Goal: Task Accomplishment & Management: Manage account settings

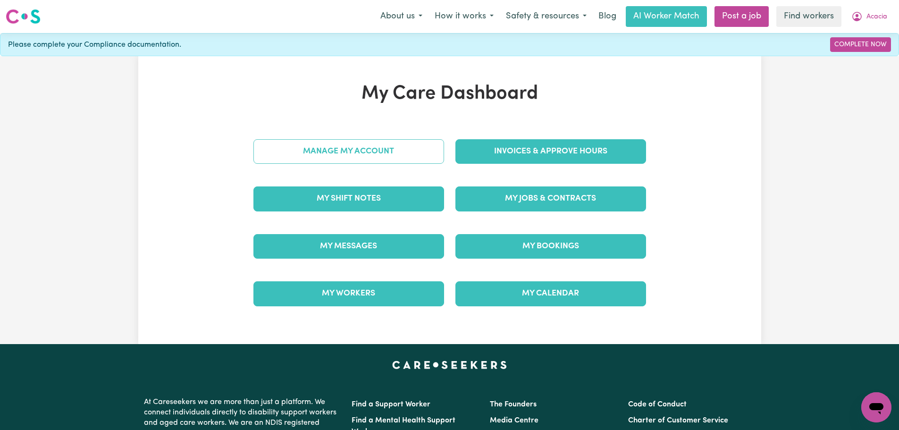
click at [428, 149] on link "Manage My Account" at bounding box center [348, 151] width 191 height 25
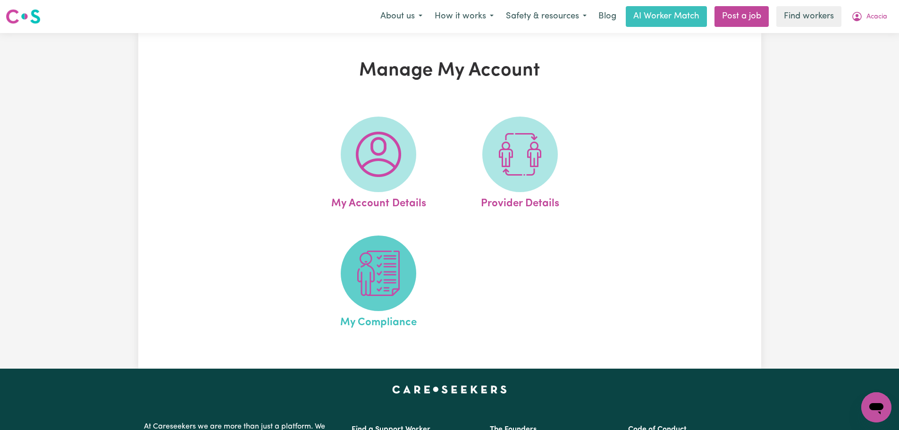
click at [377, 291] on img at bounding box center [378, 273] width 45 height 45
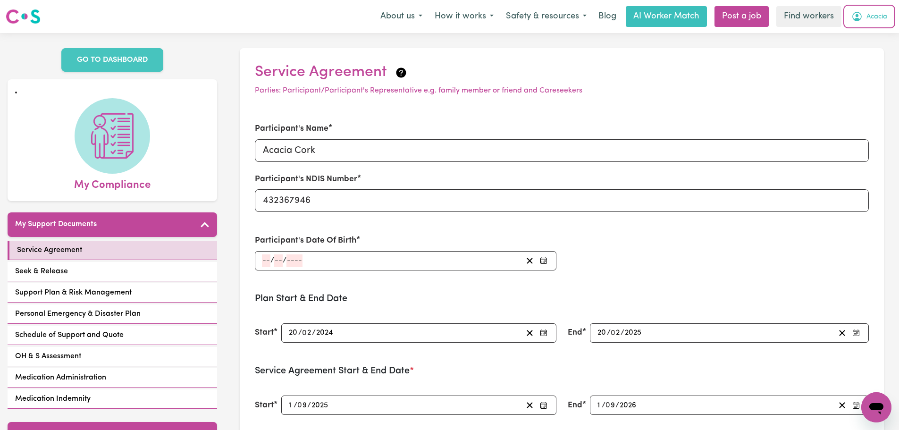
click at [870, 16] on span "Acacia" at bounding box center [876, 17] width 21 height 10
click at [862, 50] on link "Logout" at bounding box center [855, 54] width 75 height 18
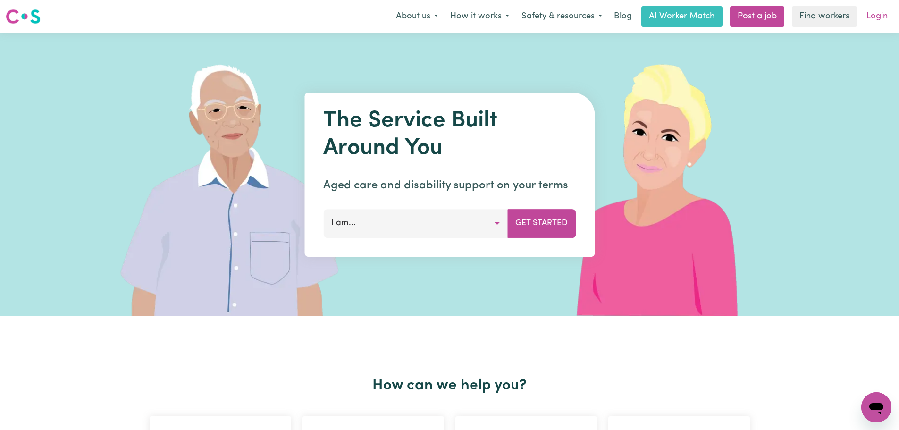
click at [873, 10] on link "Login" at bounding box center [877, 16] width 33 height 21
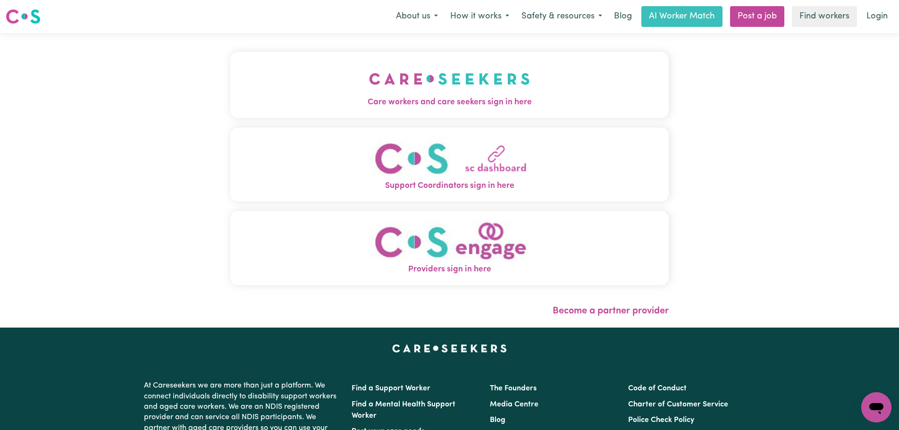
click at [357, 80] on button "Care workers and care seekers sign in here" at bounding box center [449, 85] width 438 height 66
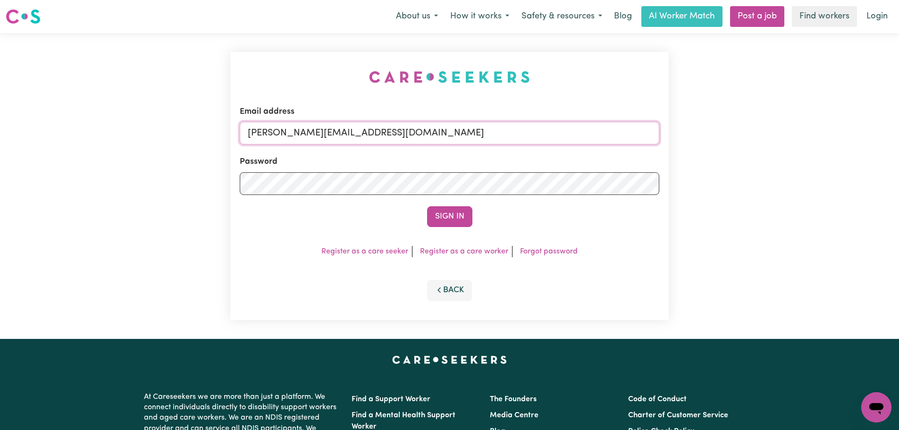
drag, startPoint x: 427, startPoint y: 132, endPoint x: 427, endPoint y: 143, distance: 11.3
click at [427, 132] on input "[PERSON_NAME][EMAIL_ADDRESS][DOMAIN_NAME]" at bounding box center [450, 133] width 420 height 23
drag, startPoint x: 470, startPoint y: 134, endPoint x: 298, endPoint y: 134, distance: 171.8
click at [298, 134] on input "[EMAIL_ADDRESS][DOMAIN_NAME]" at bounding box center [450, 133] width 420 height 23
type input "superuser~[EMAIL_ADDRESS][DOMAIN_NAME]"
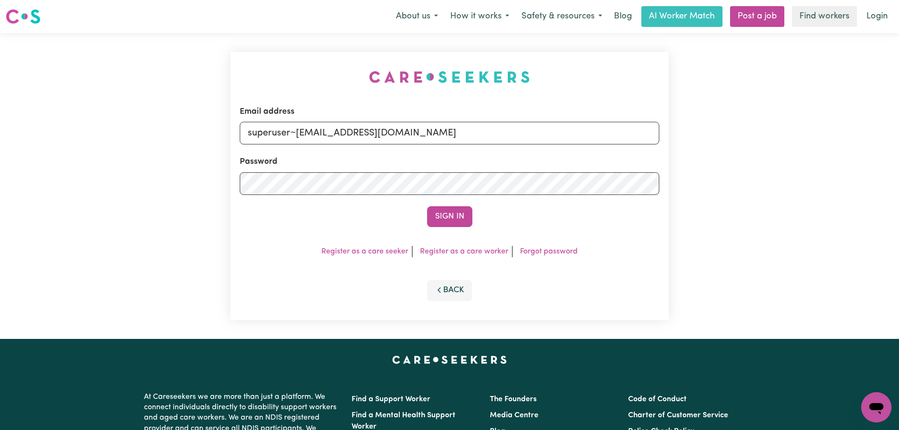
click at [435, 211] on button "Sign In" at bounding box center [449, 216] width 45 height 21
